Goal: Task Accomplishment & Management: Manage account settings

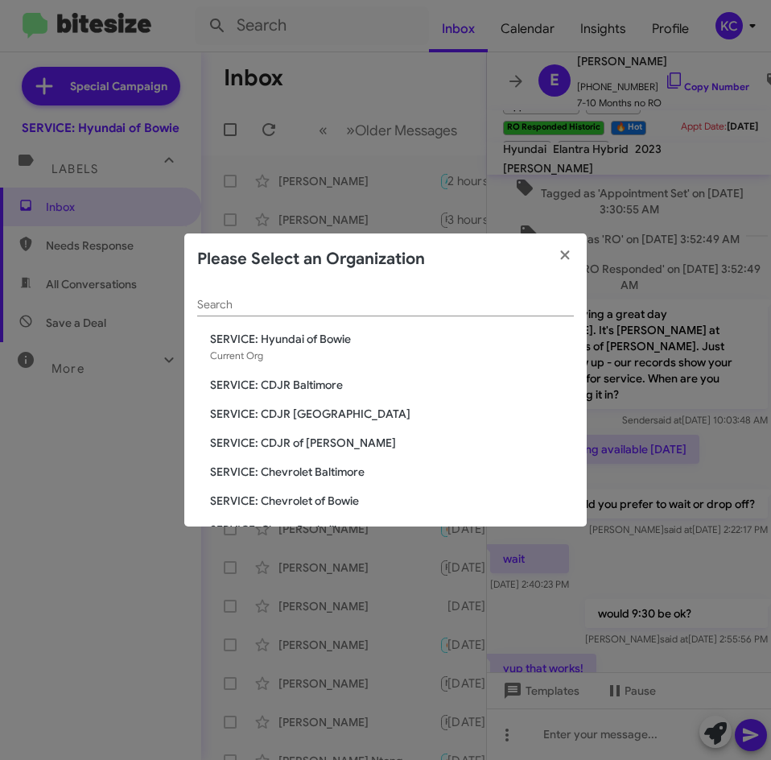
scroll to position [584, 0]
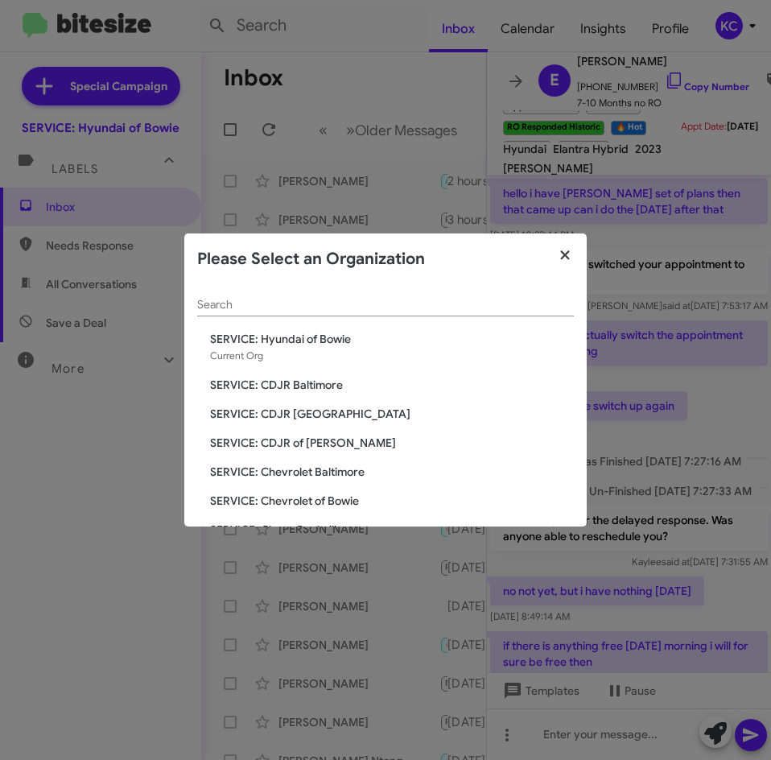
click at [559, 238] on button "button" at bounding box center [565, 255] width 44 height 45
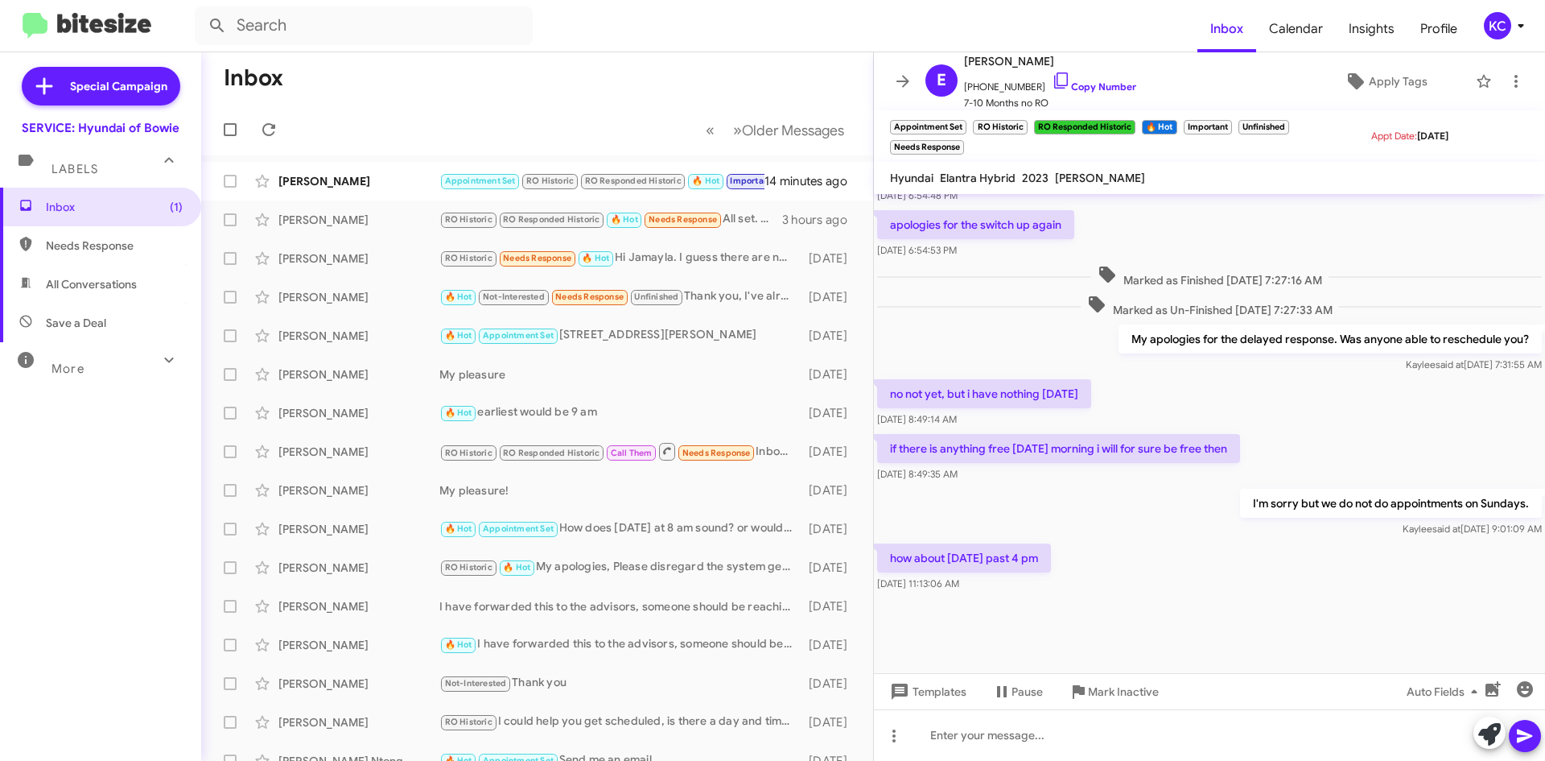
scroll to position [612, 0]
click at [770, 77] on icon at bounding box center [1061, 80] width 14 height 16
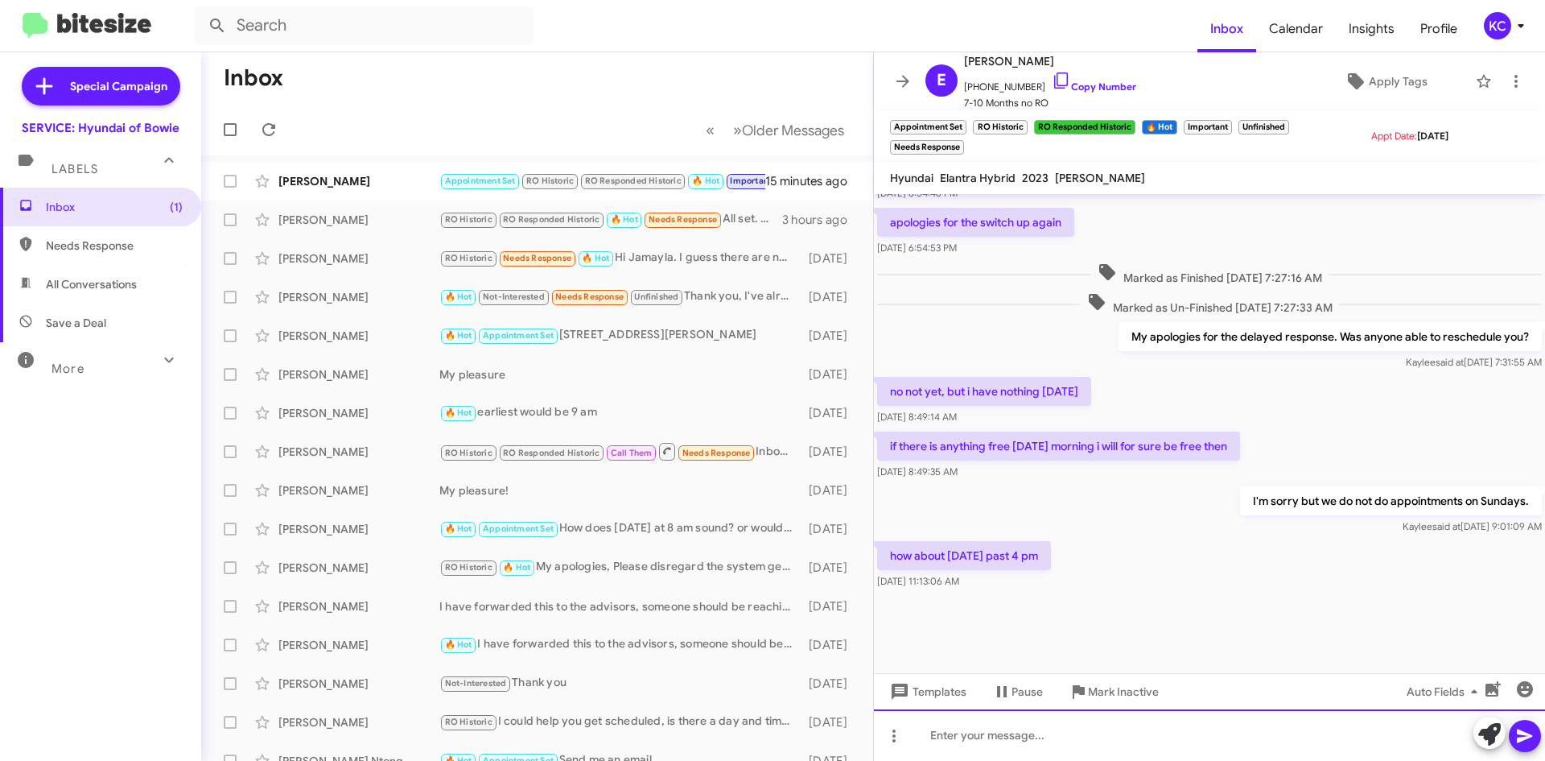
click at [770, 736] on div at bounding box center [1209, 735] width 671 height 52
click at [770, 741] on div "We are booked at 4pm on Thursday and" at bounding box center [1209, 735] width 671 height 52
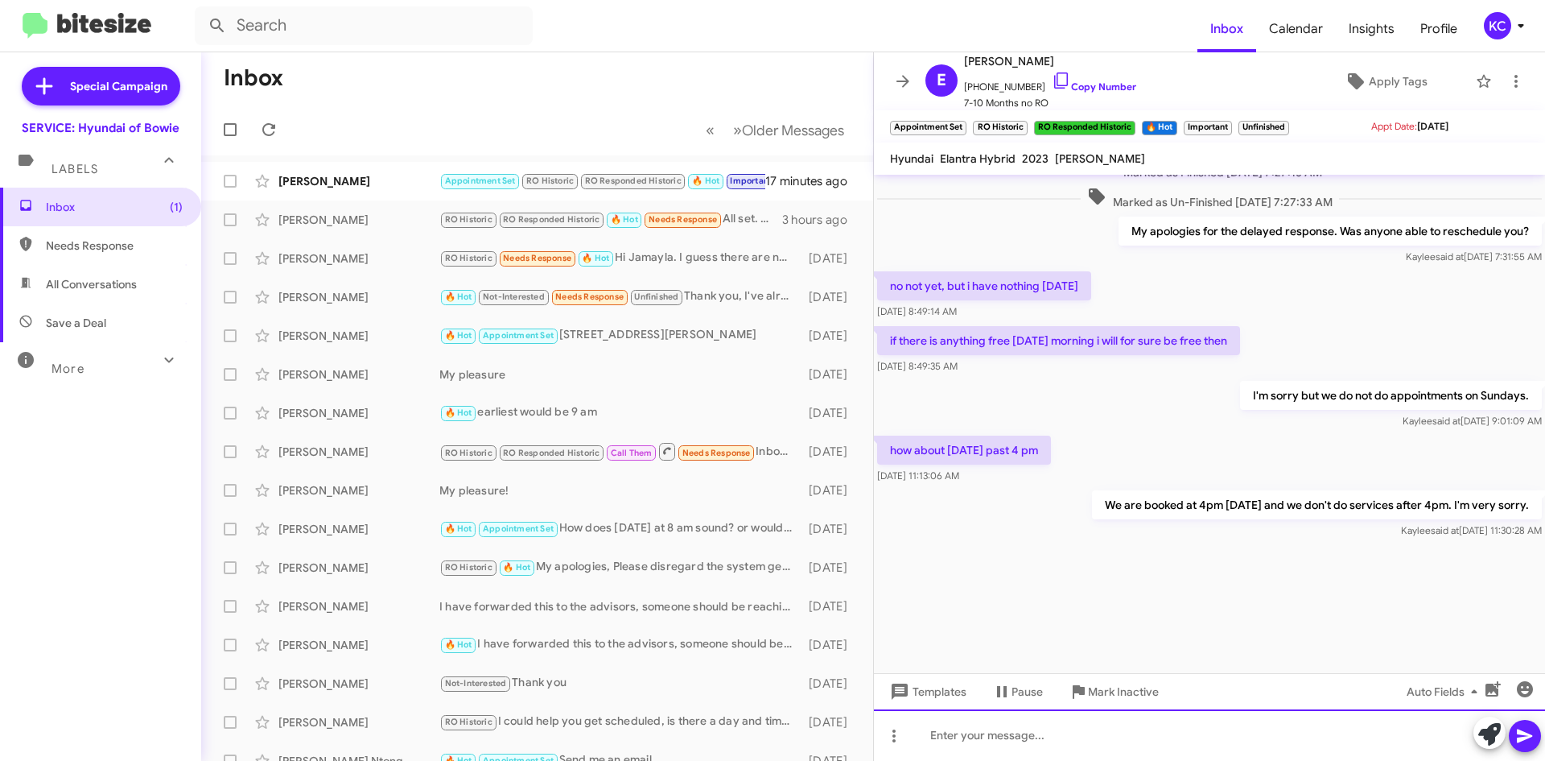
scroll to position [1590, 0]
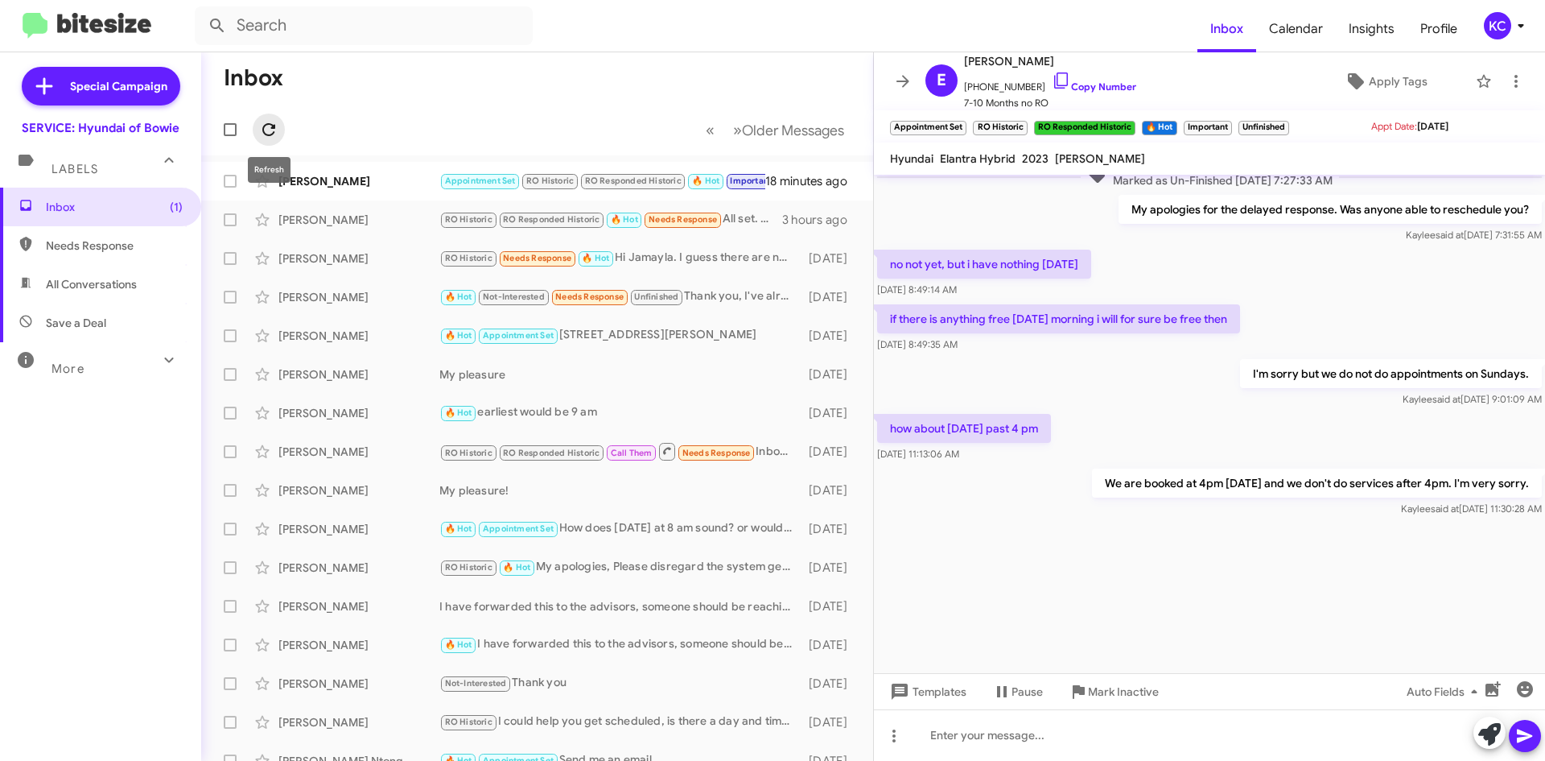
click at [271, 132] on icon at bounding box center [268, 129] width 19 height 19
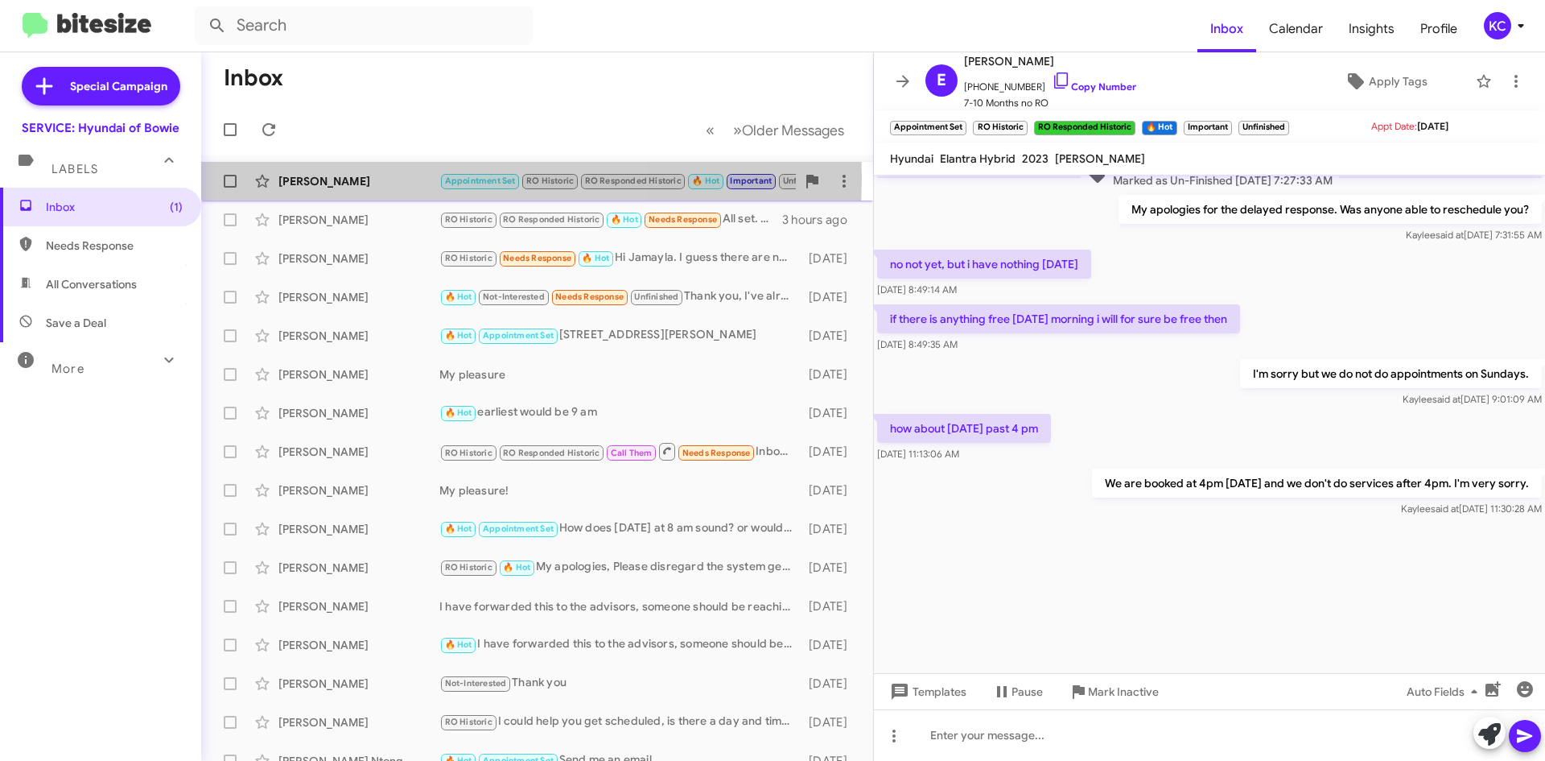
click at [345, 177] on div "Elijah Jones" at bounding box center [358, 181] width 161 height 16
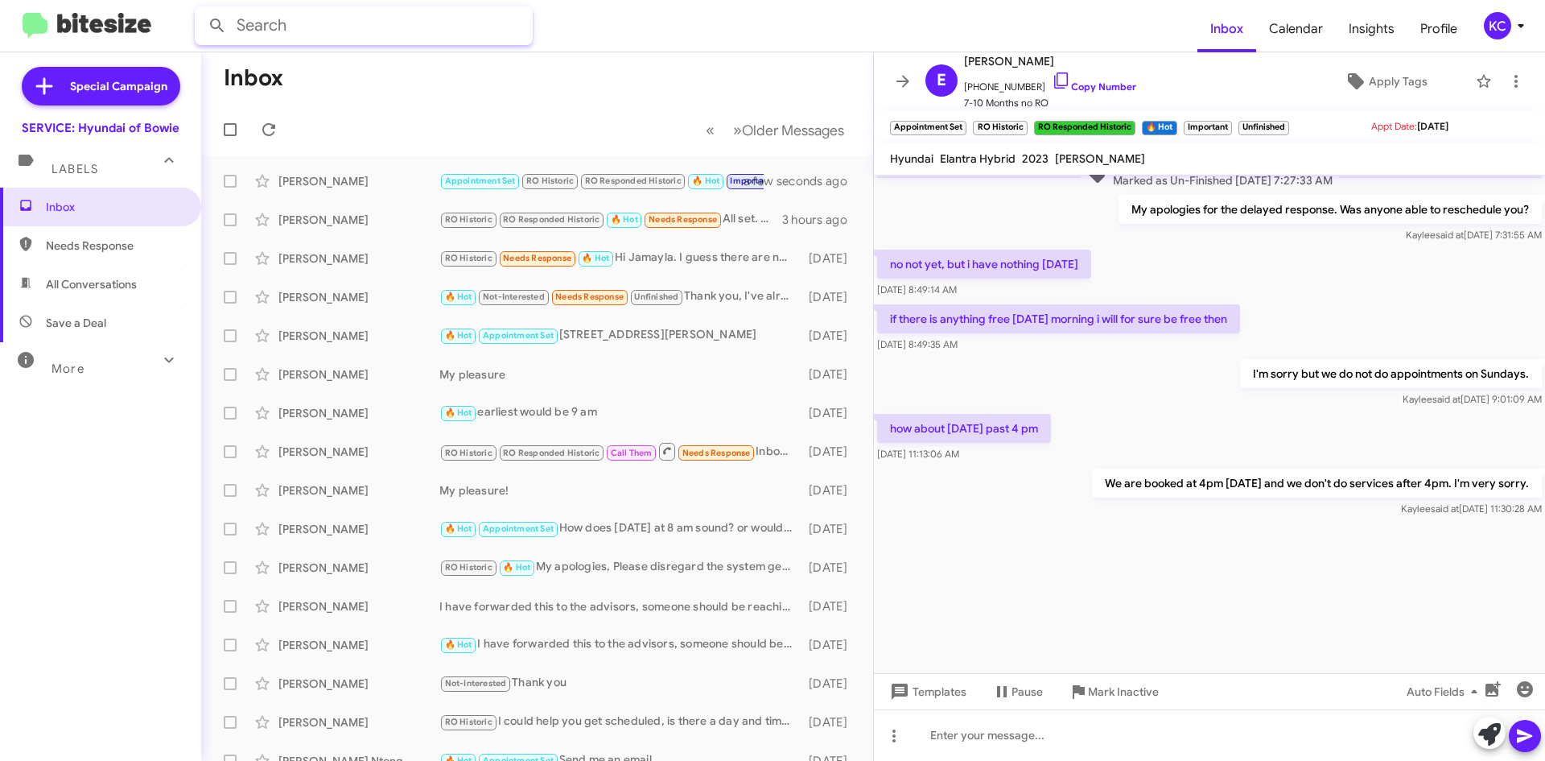
click at [435, 14] on input "text" at bounding box center [364, 25] width 338 height 39
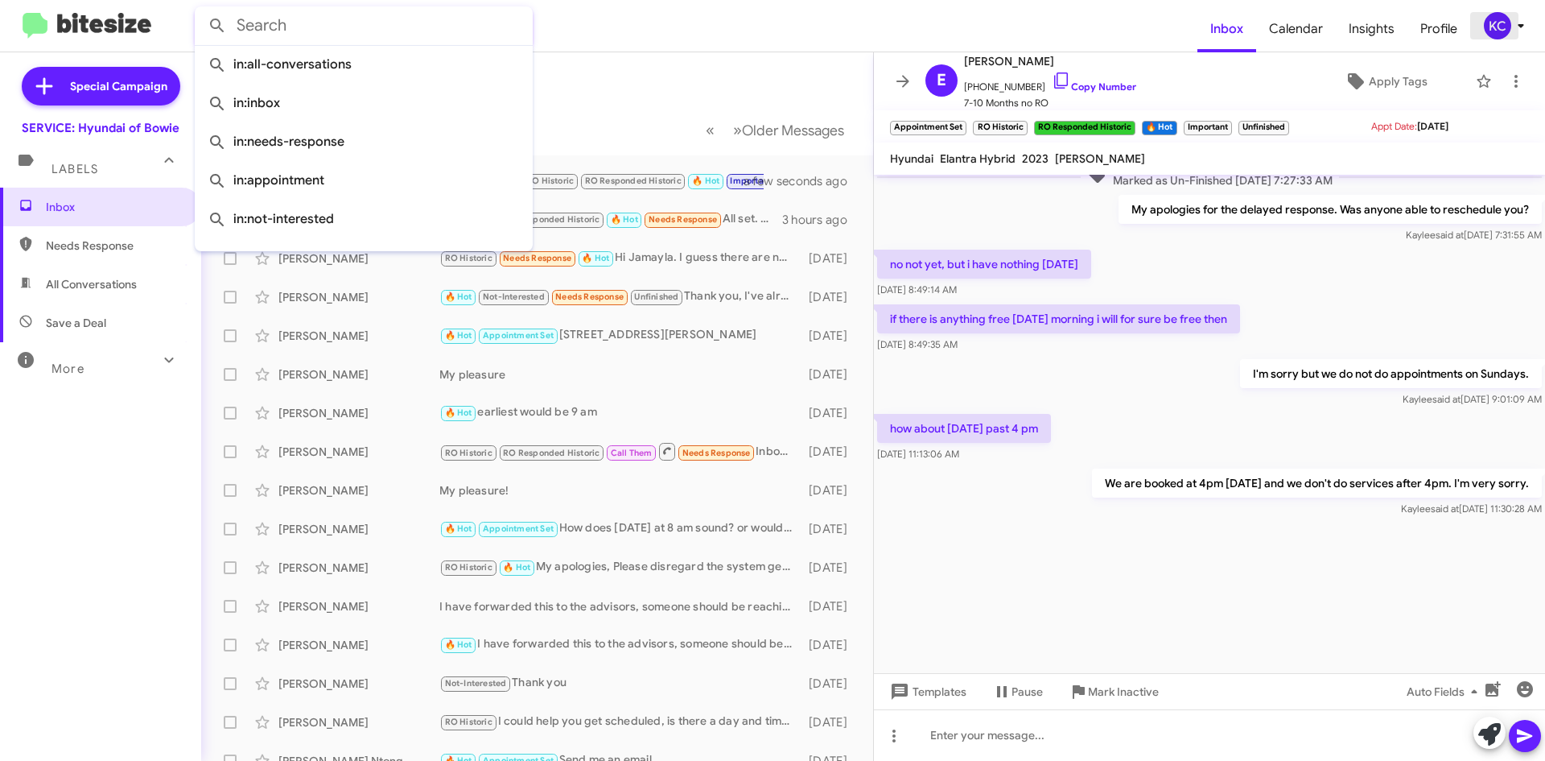
click at [770, 36] on span "KC" at bounding box center [1507, 25] width 48 height 27
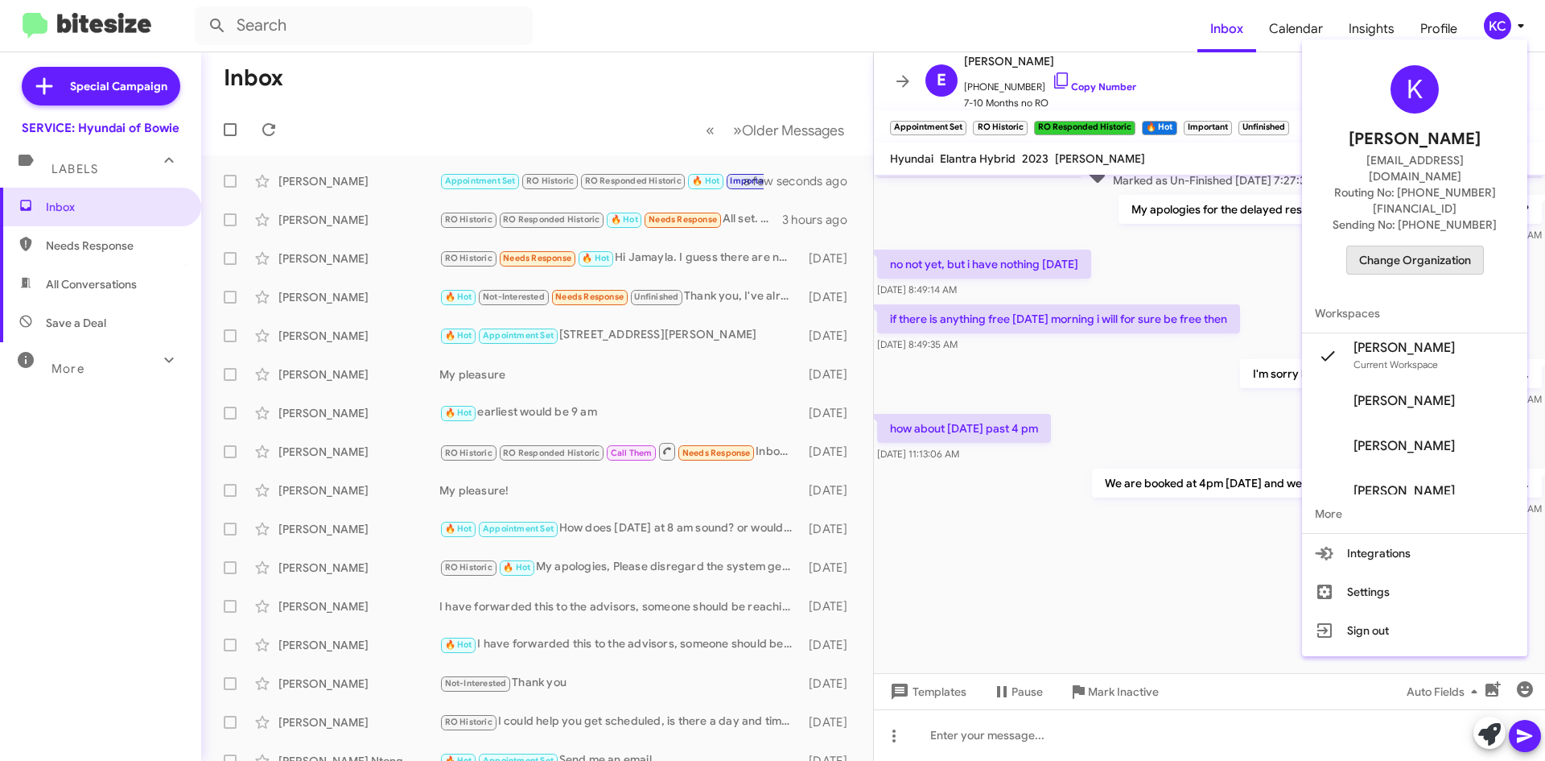
click at [770, 246] on span "Change Organization" at bounding box center [1415, 259] width 112 height 27
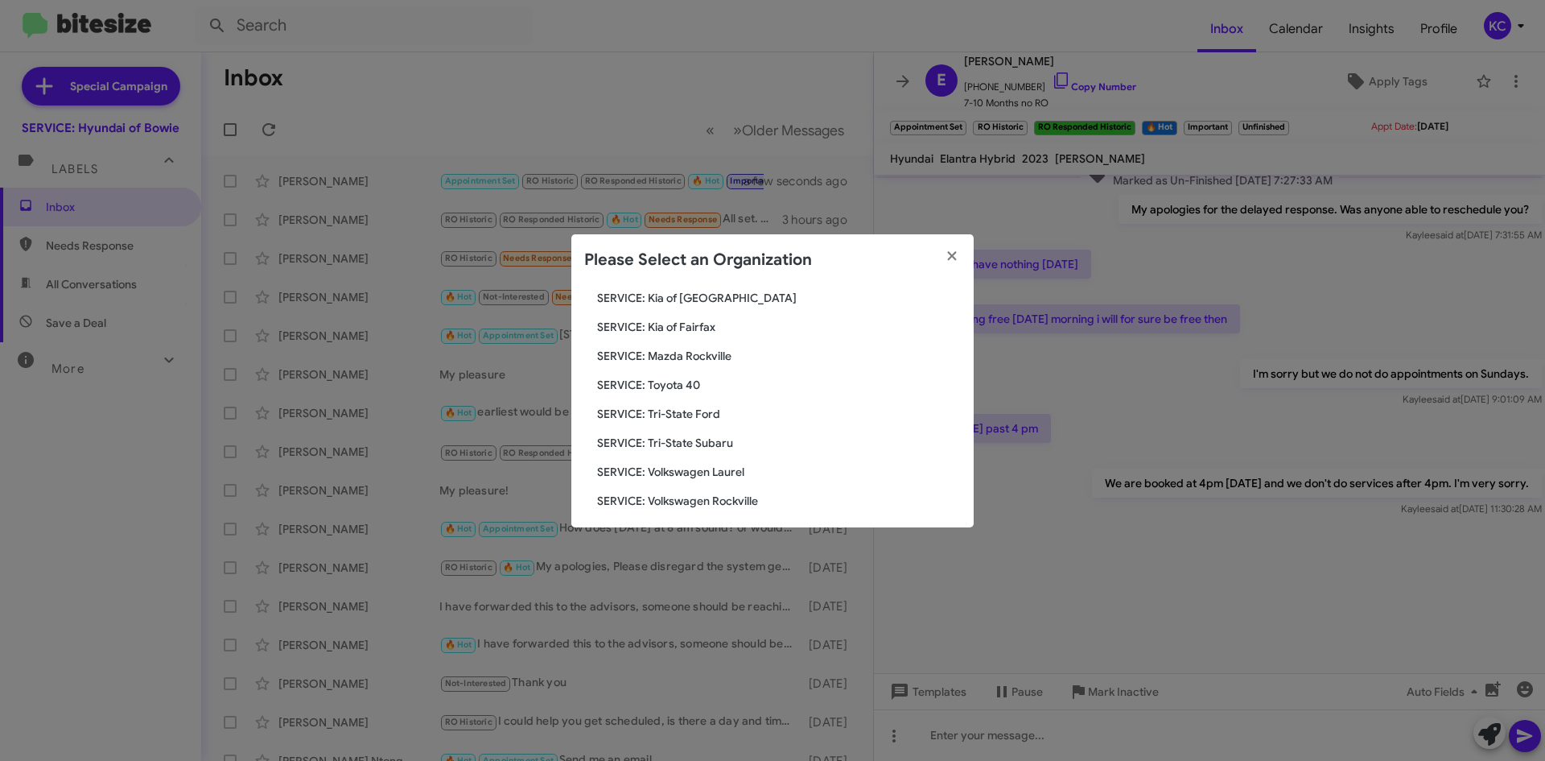
scroll to position [297, 0]
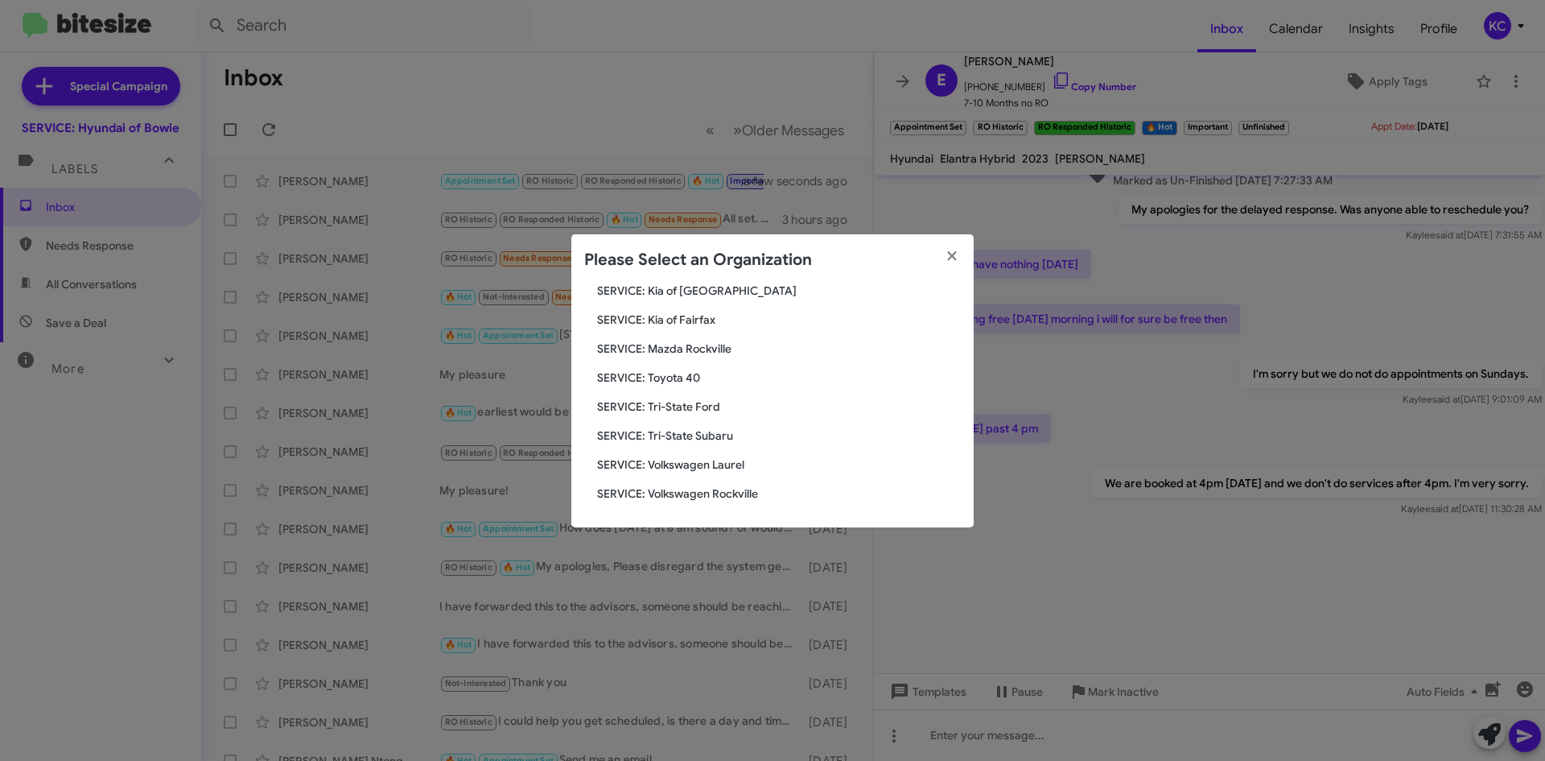
click at [665, 441] on span "SERVICE: Tri-State Subaru" at bounding box center [779, 435] width 364 height 16
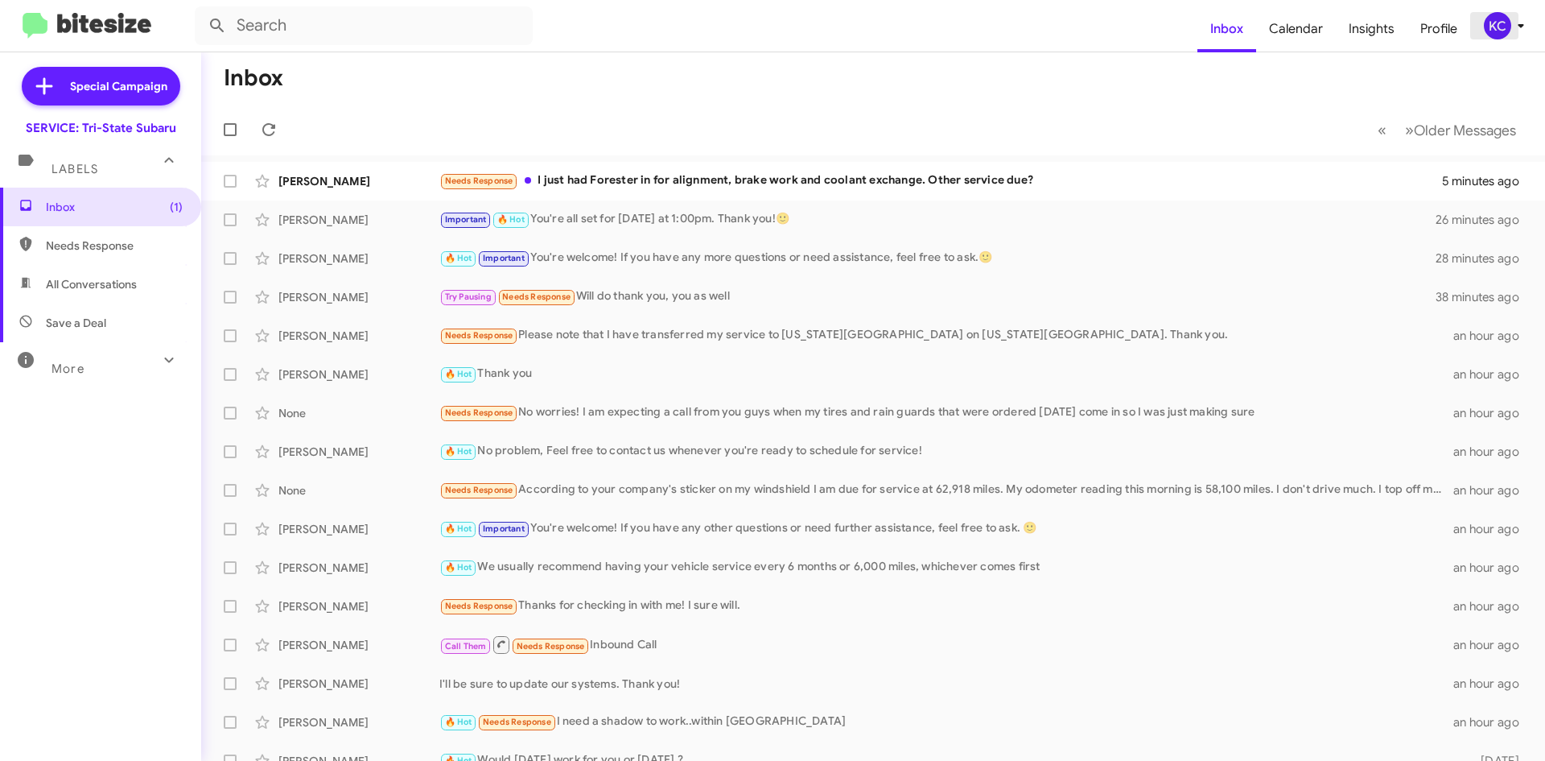
click at [1511, 27] on icon at bounding box center [1520, 25] width 19 height 19
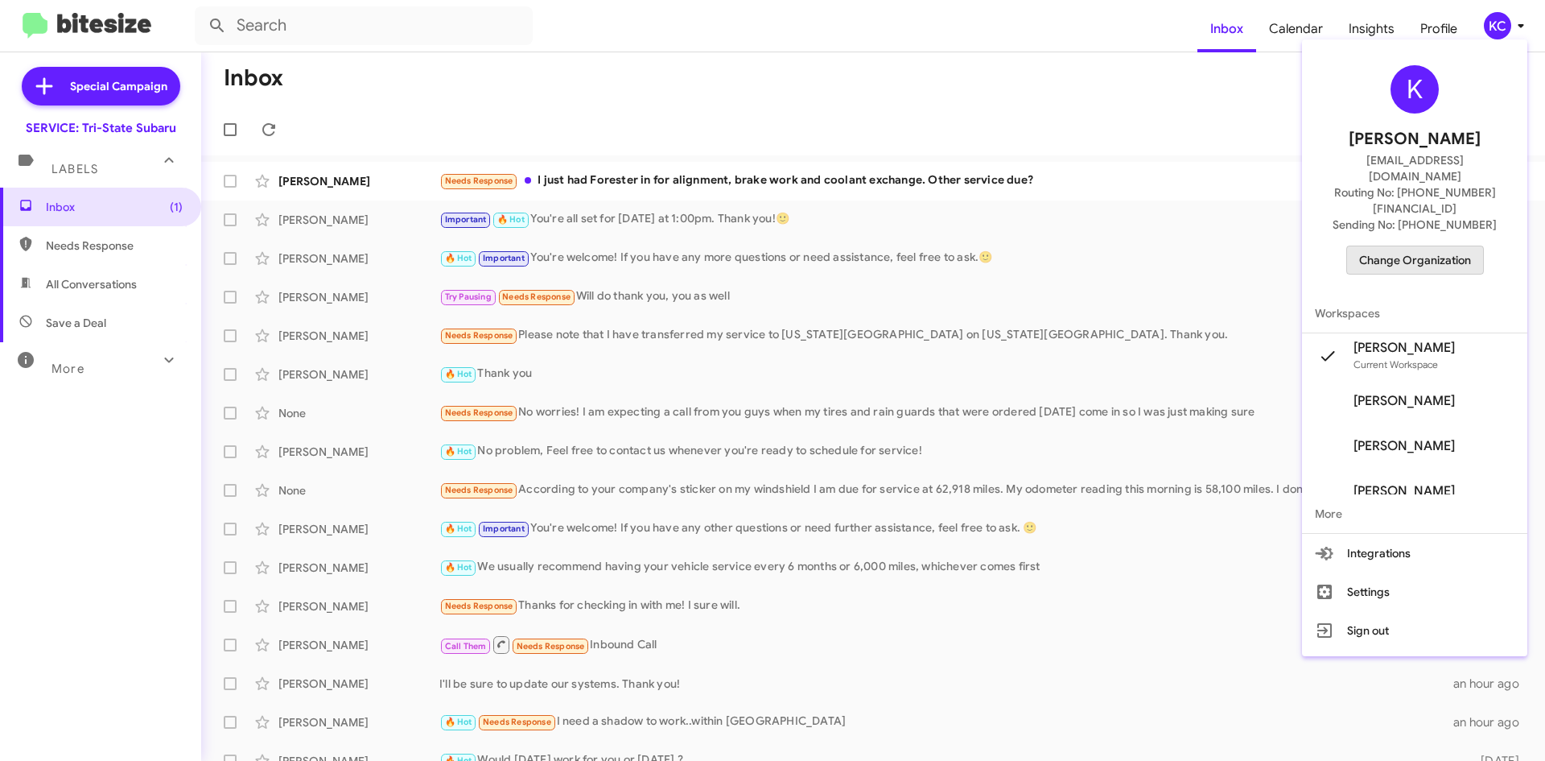
click at [1465, 246] on span "Change Organization" at bounding box center [1415, 259] width 112 height 27
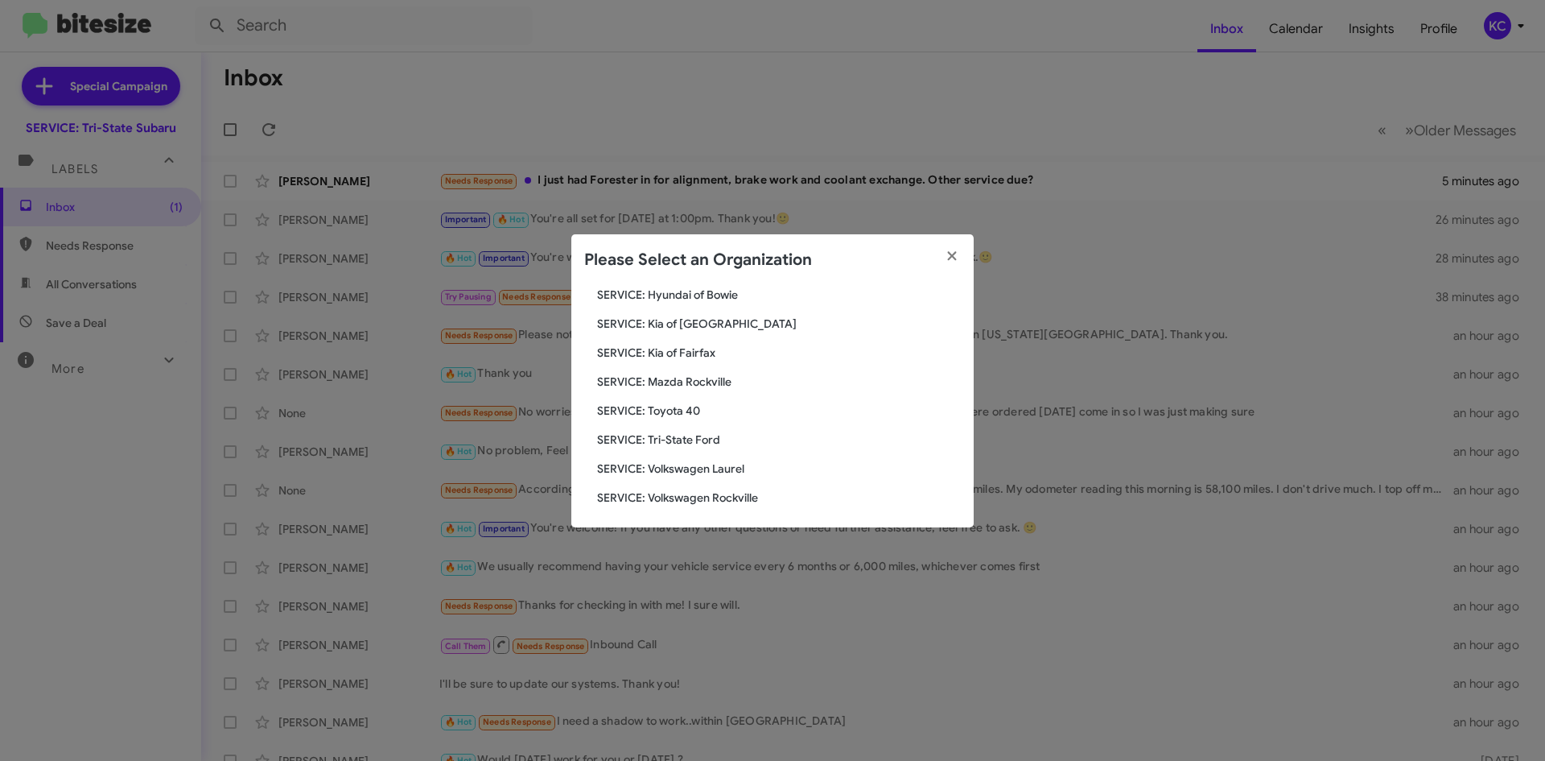
scroll to position [297, 0]
click at [697, 343] on span "SERVICE: Kia of Fairfax" at bounding box center [779, 348] width 364 height 16
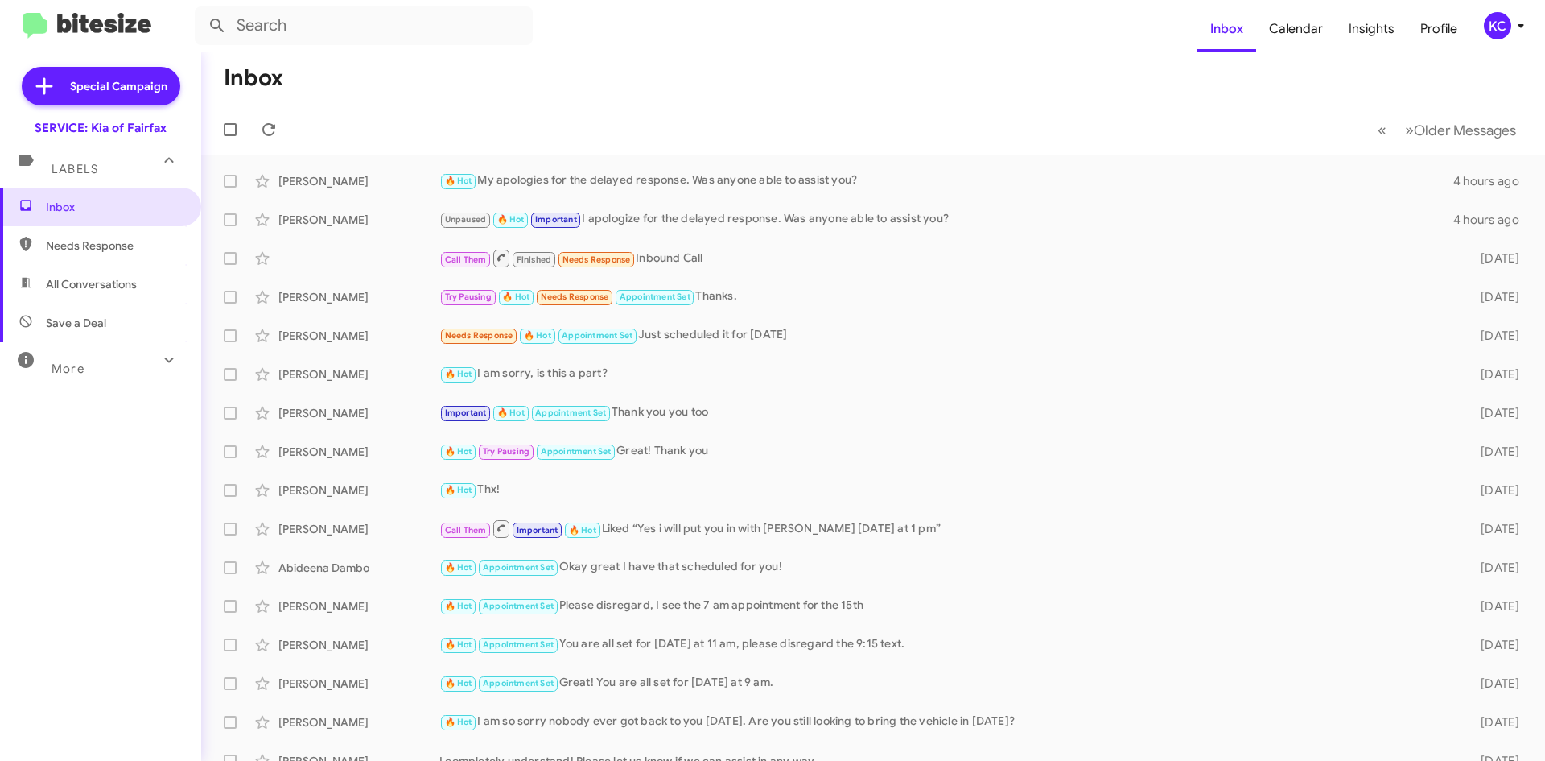
click at [1488, 27] on div "KC" at bounding box center [1497, 25] width 27 height 27
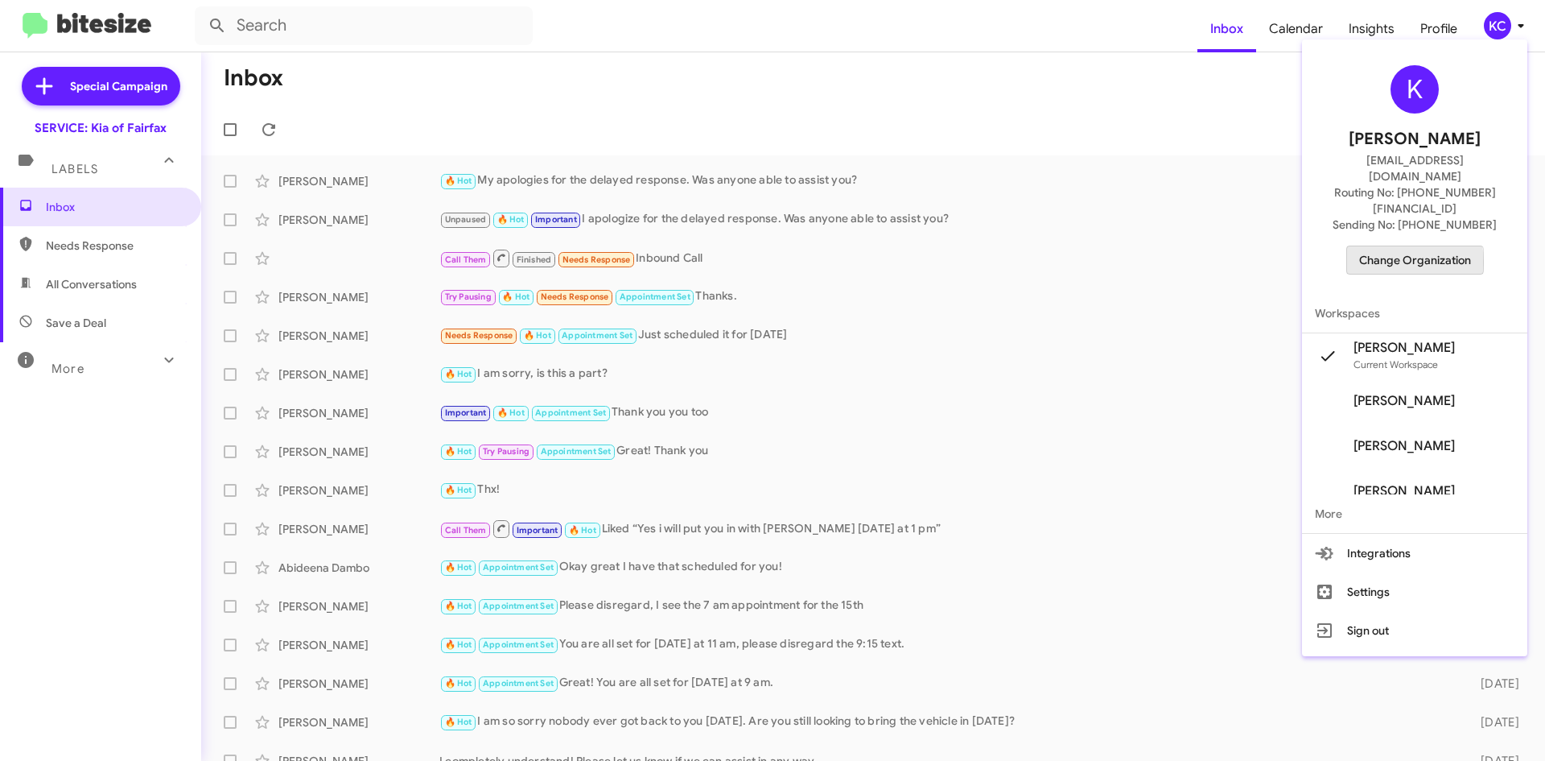
click at [1404, 246] on span "Change Organization" at bounding box center [1415, 259] width 112 height 27
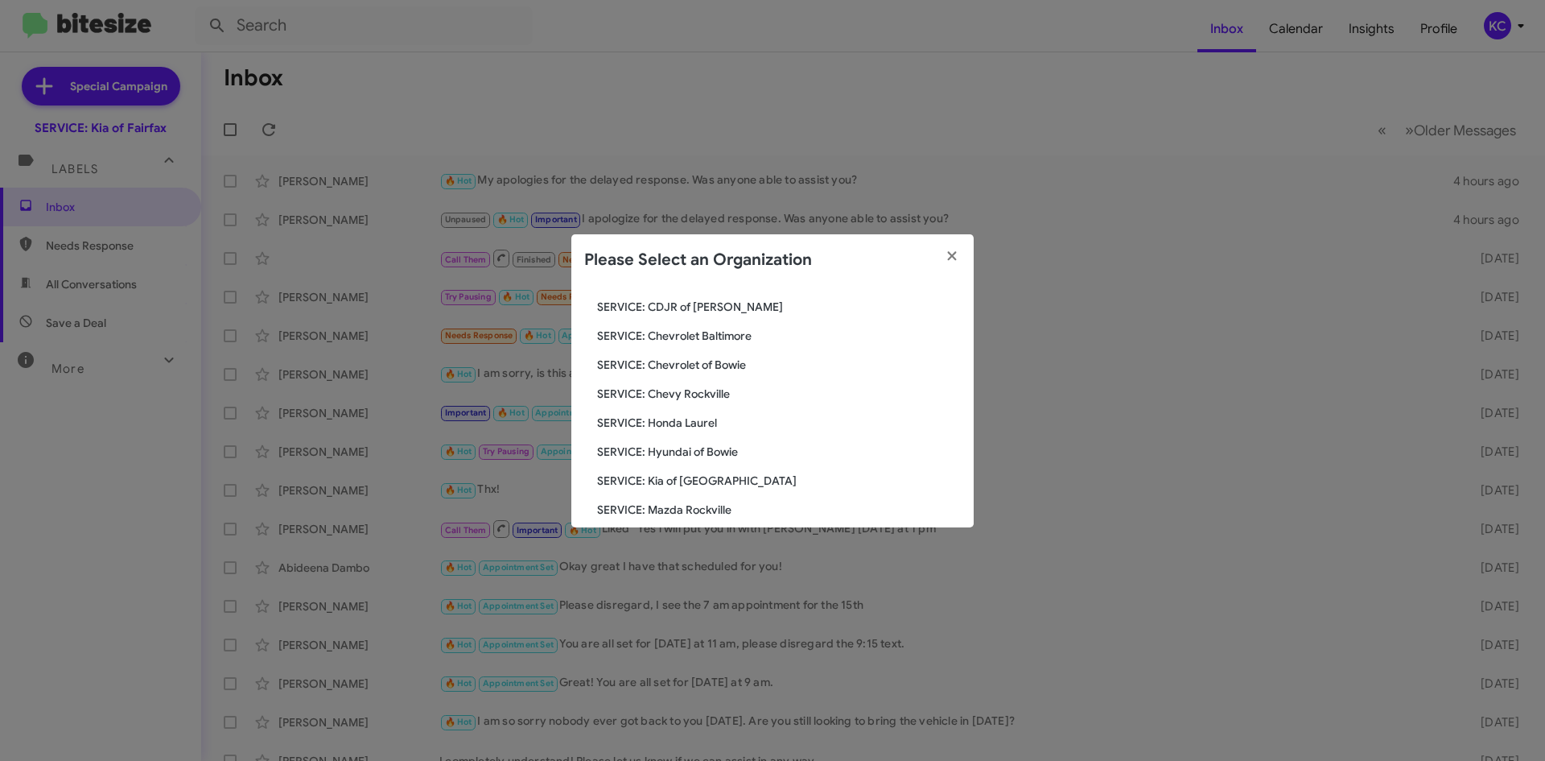
scroll to position [216, 0]
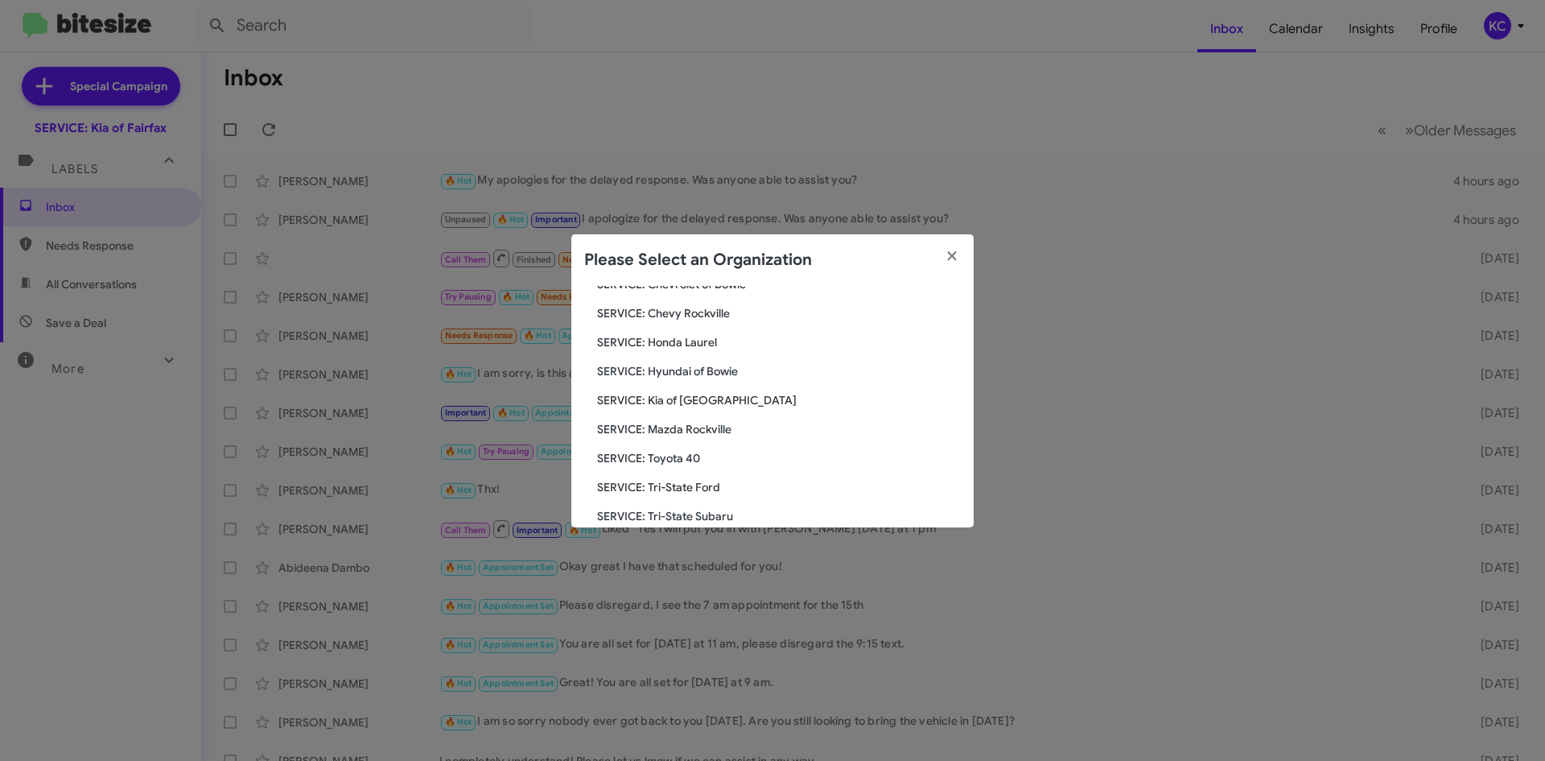
click at [689, 406] on span "SERVICE: Kia of [GEOGRAPHIC_DATA]" at bounding box center [779, 400] width 364 height 16
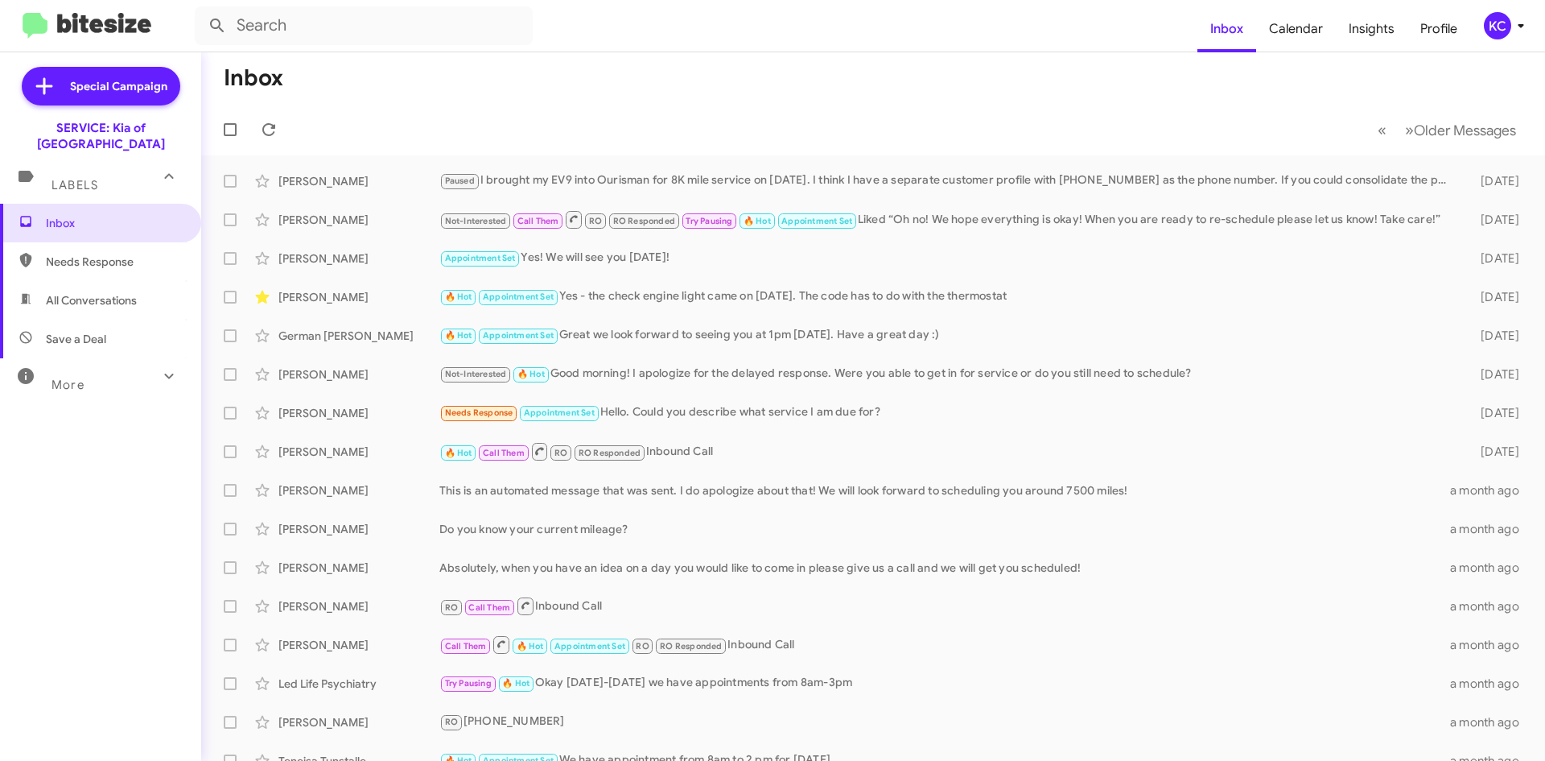
click at [1489, 24] on div "KC" at bounding box center [1497, 25] width 27 height 27
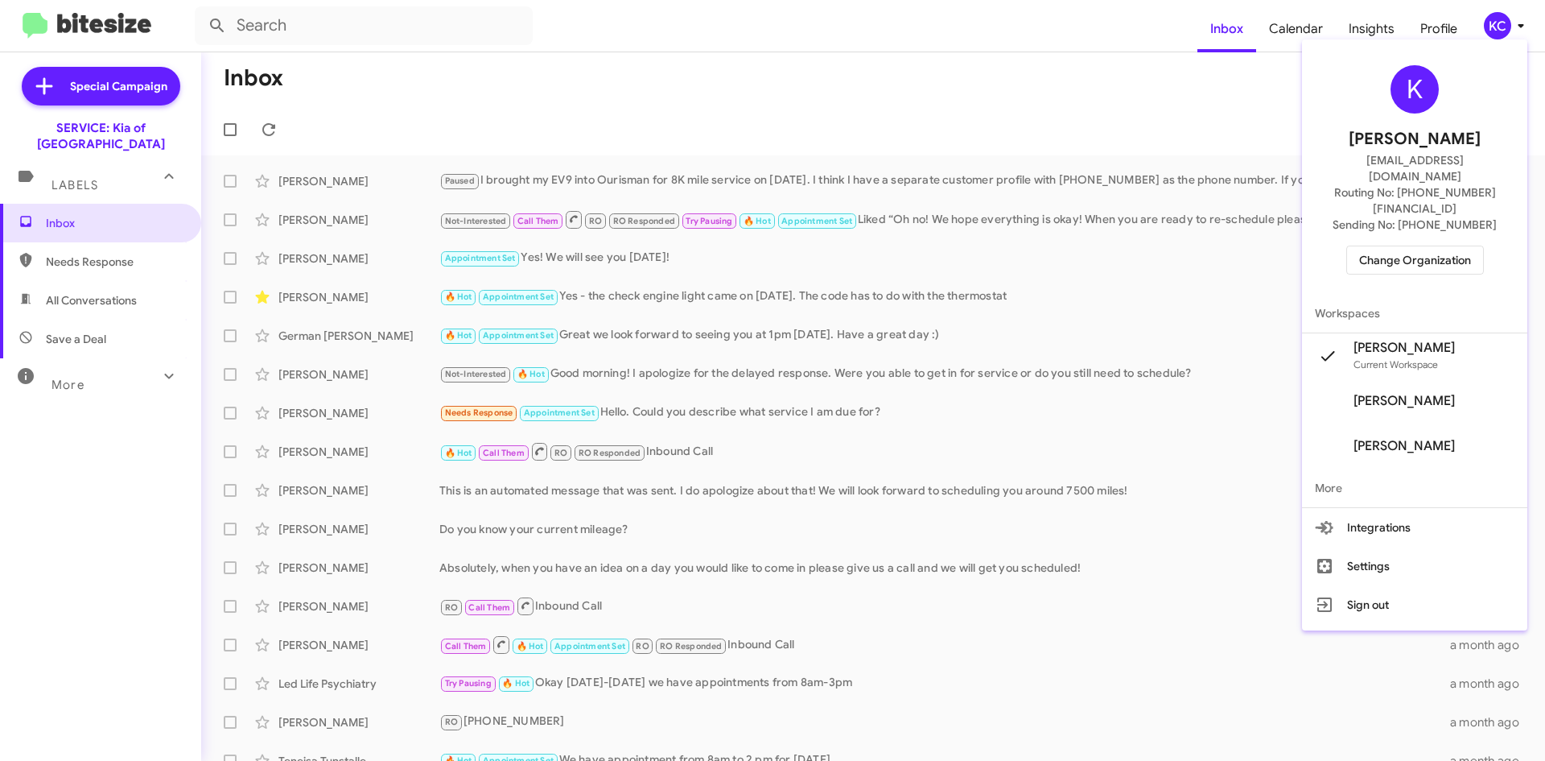
click at [1441, 246] on span "Change Organization" at bounding box center [1415, 259] width 112 height 27
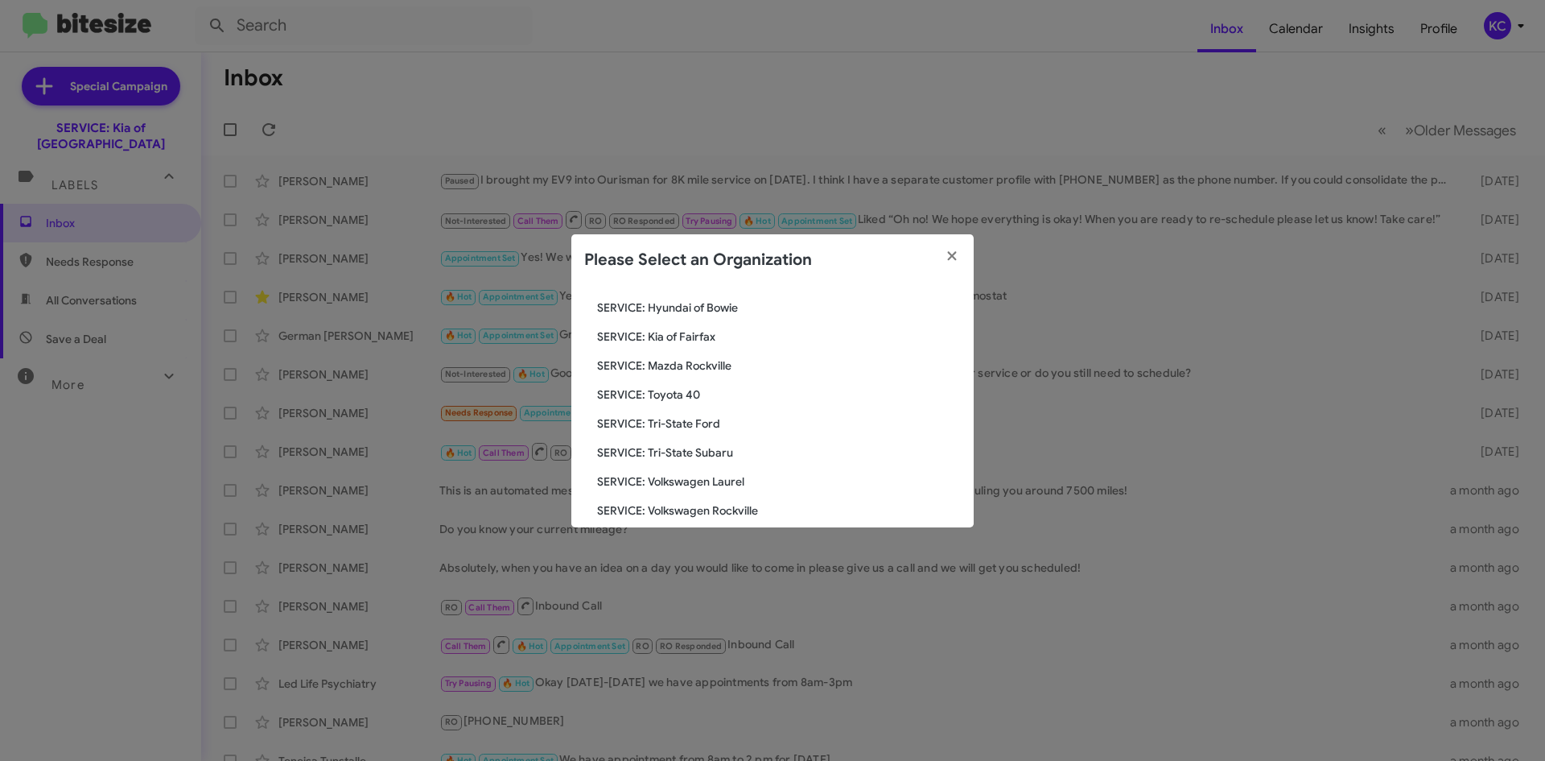
scroll to position [297, 0]
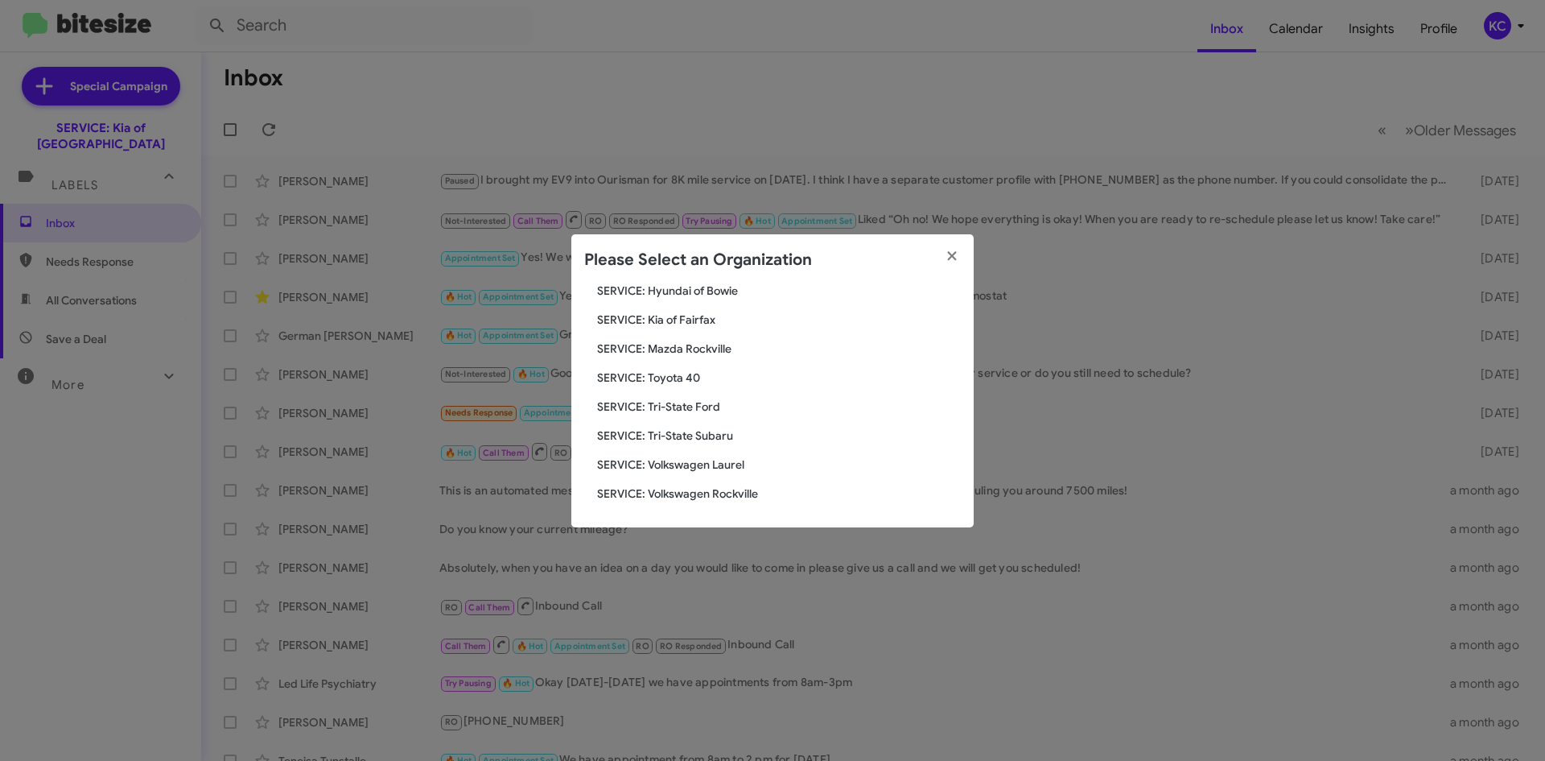
click at [691, 351] on span "SERVICE: Mazda Rockville" at bounding box center [779, 348] width 364 height 16
